Goal: Information Seeking & Learning: Learn about a topic

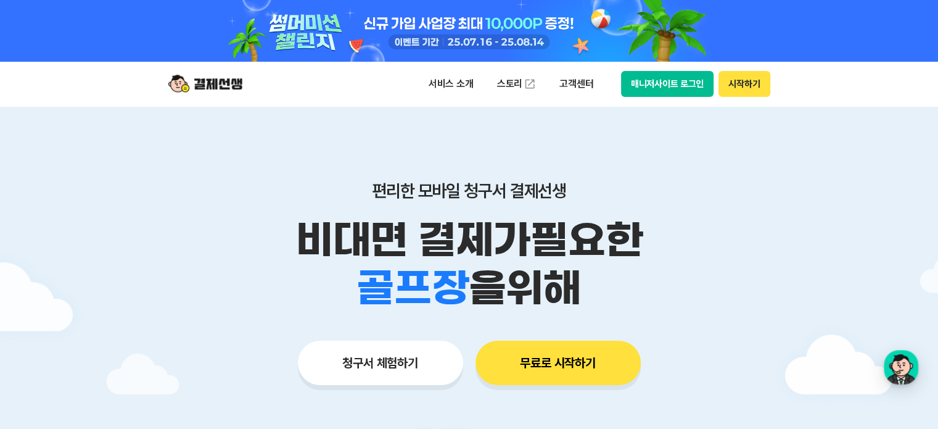
click at [592, 226] on p "비대면 결제가 필요한" at bounding box center [470, 240] width 632 height 48
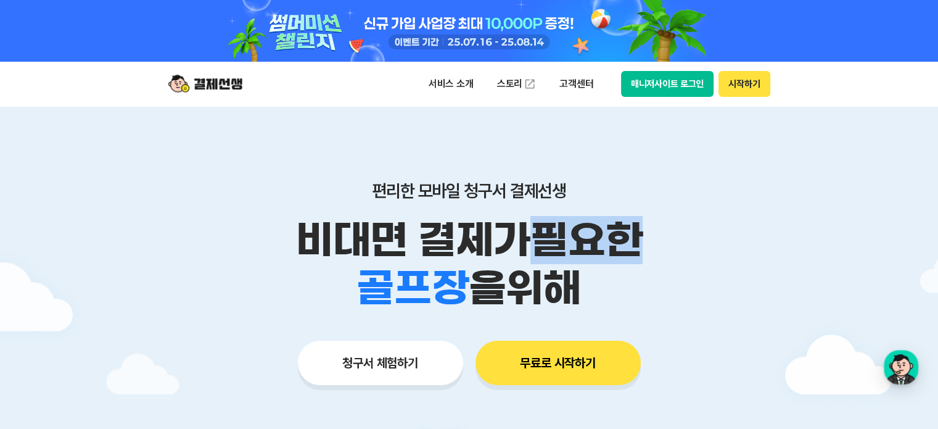
click at [592, 226] on p "비대면 결제가 필요한" at bounding box center [470, 240] width 632 height 48
click at [590, 226] on p "비대면 결제가 필요한" at bounding box center [470, 240] width 632 height 48
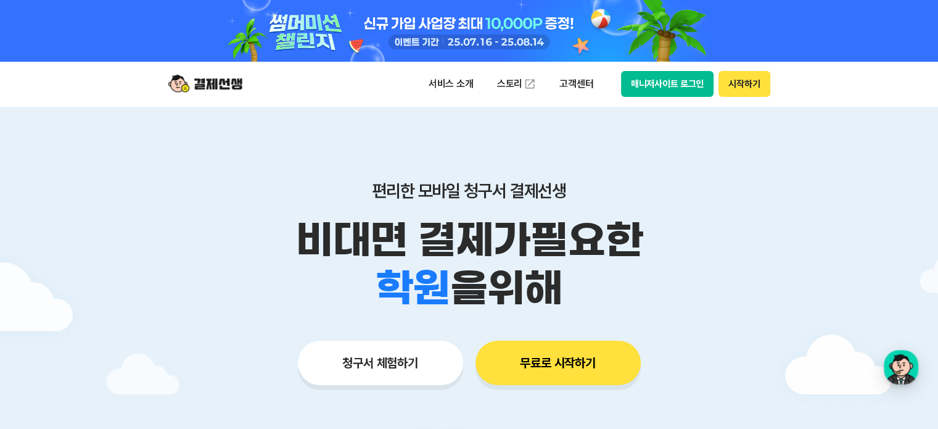
click at [400, 231] on p "비대면 결제가 필요한" at bounding box center [470, 240] width 632 height 48
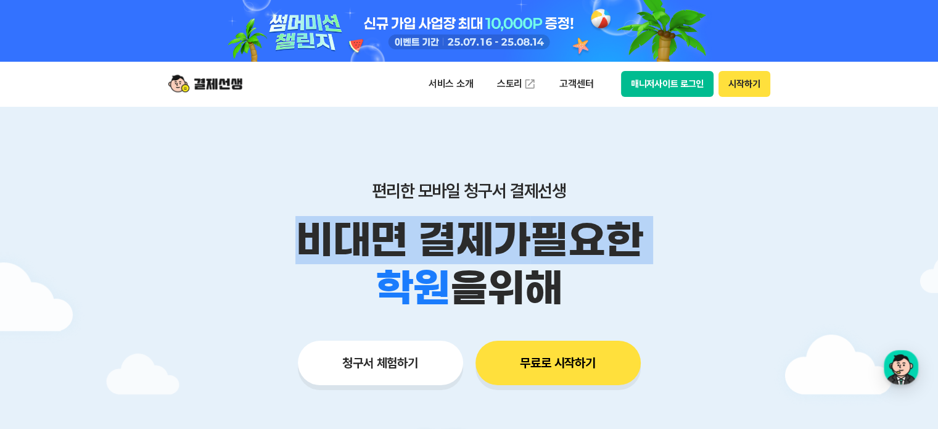
click at [400, 231] on p "비대면 결제가 필요한" at bounding box center [470, 240] width 632 height 48
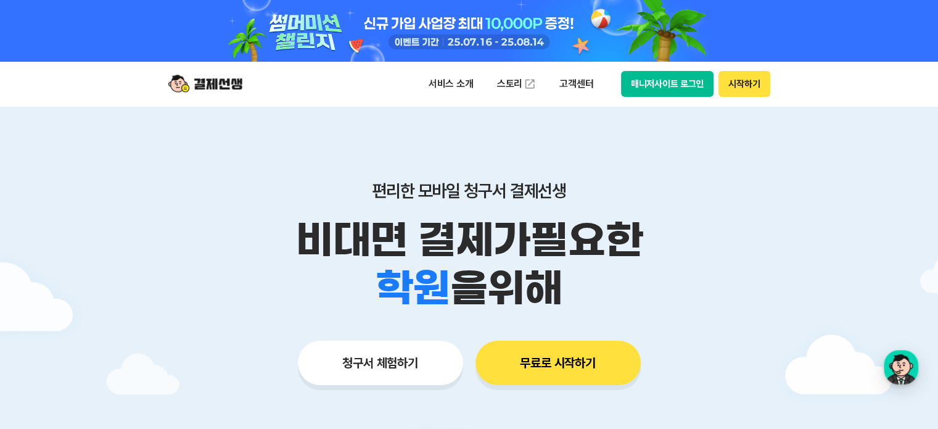
click at [721, 196] on p "편리한 모바일 청구서 결제선생" at bounding box center [470, 190] width 632 height 21
click at [464, 273] on span "을 위해" at bounding box center [506, 288] width 112 height 48
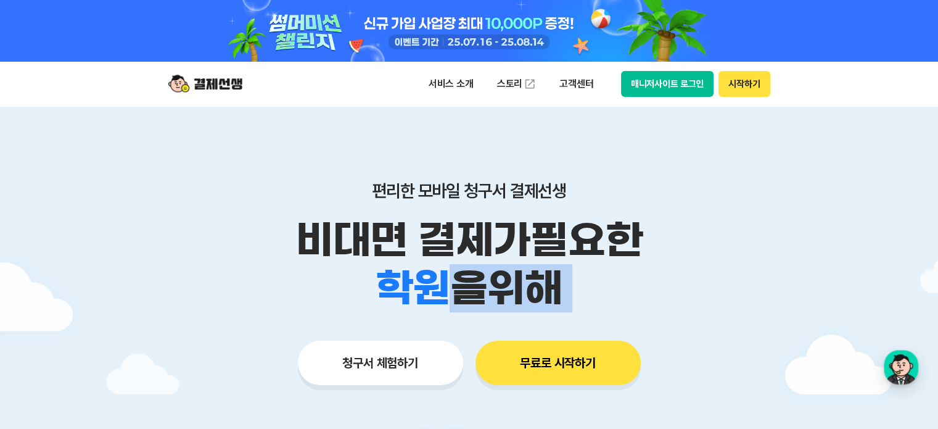
click at [464, 273] on span "을 위해" at bounding box center [506, 288] width 112 height 48
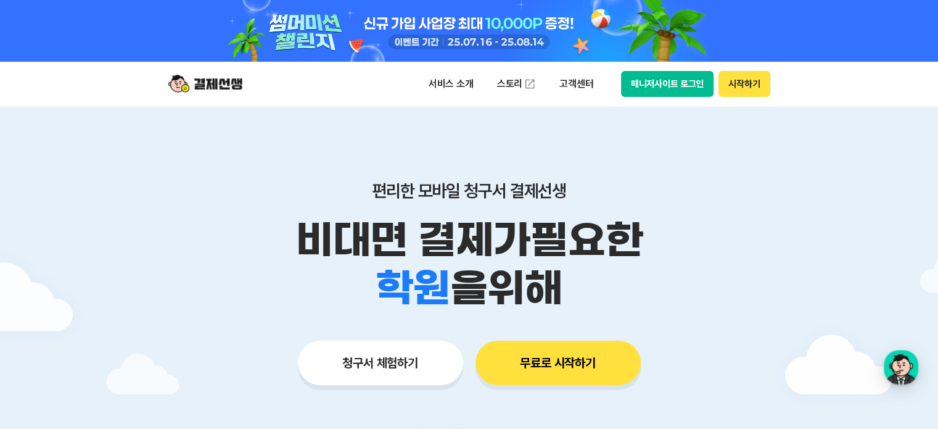
click at [714, 185] on p "편리한 모바일 청구서 결제선생" at bounding box center [470, 190] width 632 height 21
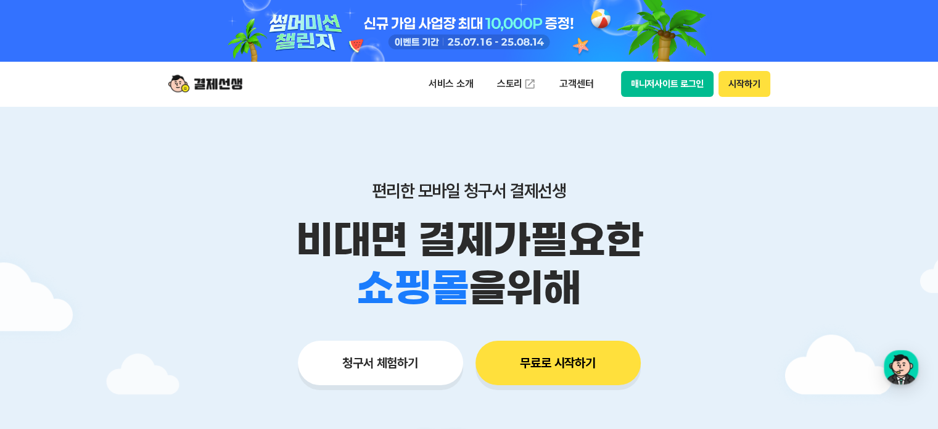
click at [198, 204] on div "편리한 모바일 청구서 결제선생 비대면 결제가 필요한 학원 공부방 호텔 쇼핑몰 병원 배달 보험사 항공사 골프장 을 위해" at bounding box center [470, 246] width 632 height 132
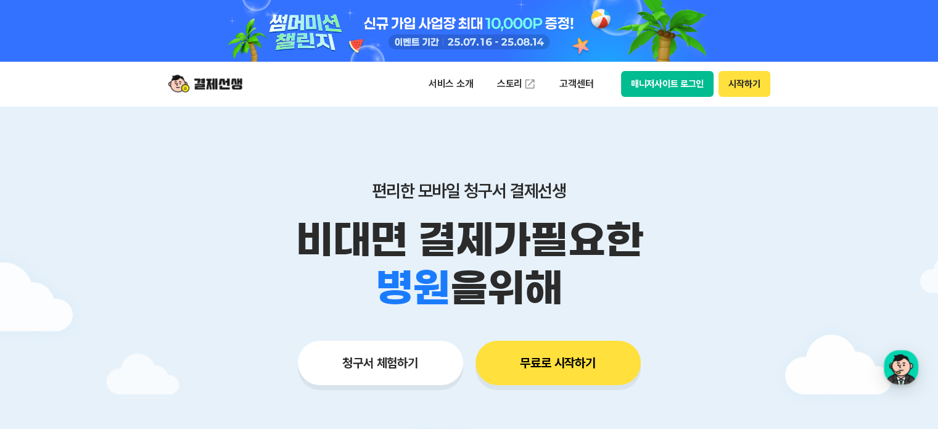
click at [702, 229] on p "비대면 결제가 필요한" at bounding box center [470, 240] width 632 height 48
